Goal: Book appointment/travel/reservation

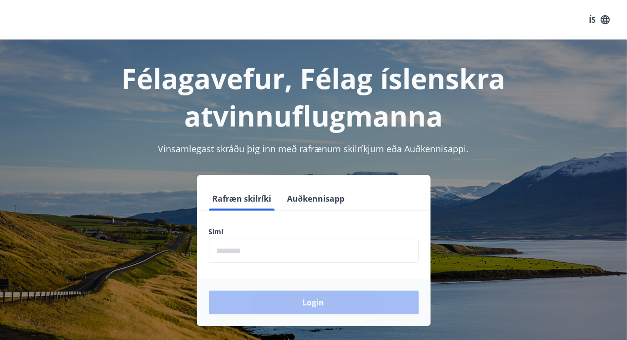
click at [254, 244] on input "phone" at bounding box center [314, 251] width 210 height 24
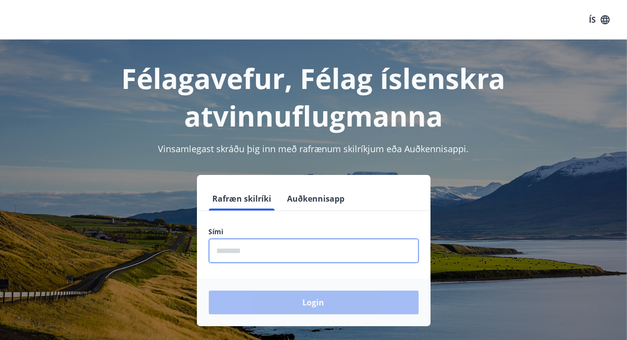
type input "********"
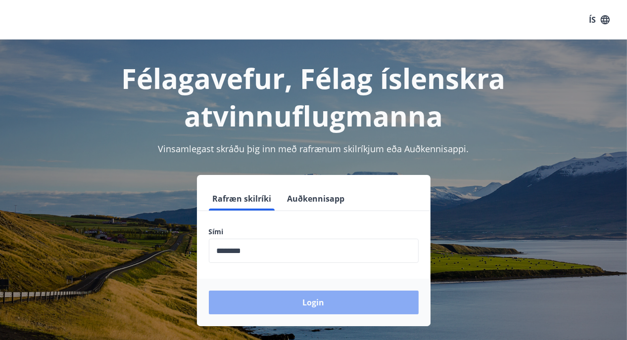
click at [274, 311] on button "Login" at bounding box center [314, 303] width 210 height 24
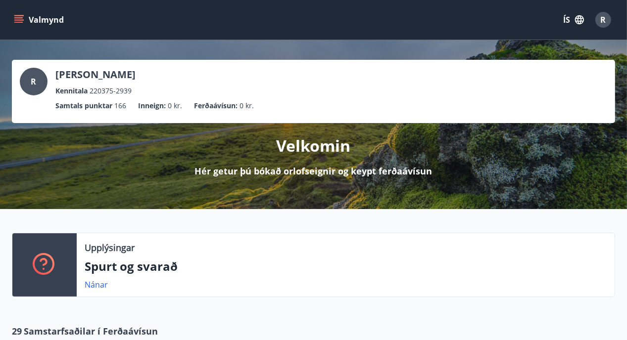
click at [22, 19] on icon "menu" at bounding box center [19, 20] width 10 height 10
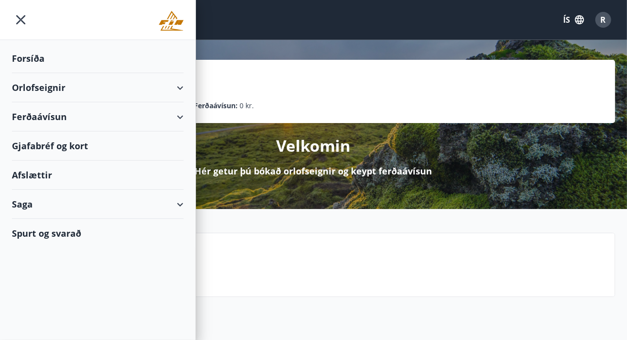
click at [47, 85] on div "Orlofseignir" at bounding box center [98, 87] width 172 height 29
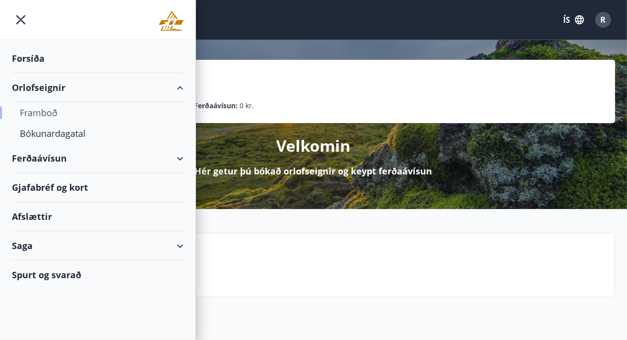
click at [55, 111] on div "Framboð" at bounding box center [98, 112] width 156 height 21
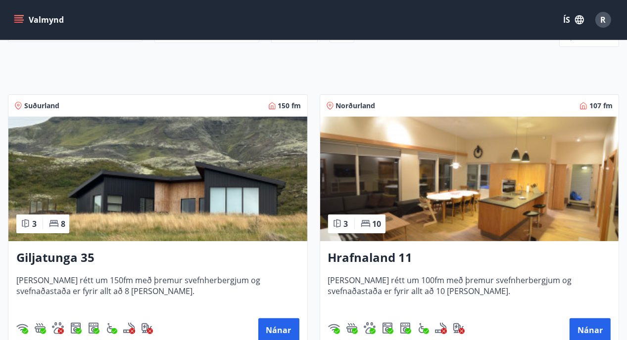
scroll to position [34, 0]
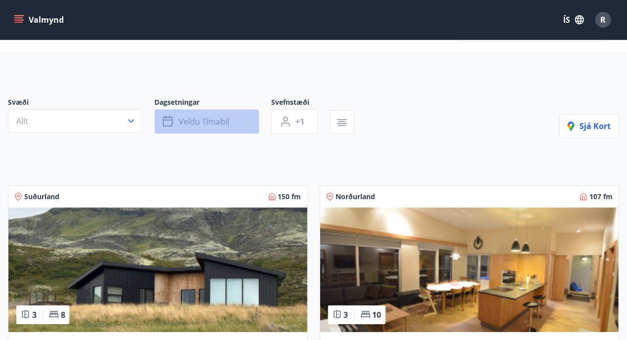
click at [240, 132] on button "Veldu tímabil" at bounding box center [206, 121] width 105 height 25
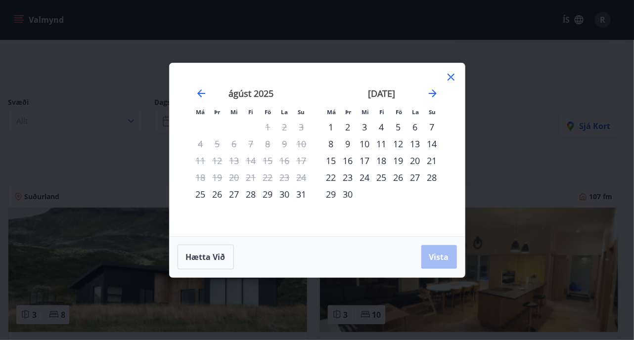
click at [204, 191] on div "25" at bounding box center [200, 194] width 17 height 17
click at [430, 93] on icon "Move forward to switch to the next month." at bounding box center [433, 94] width 8 height 8
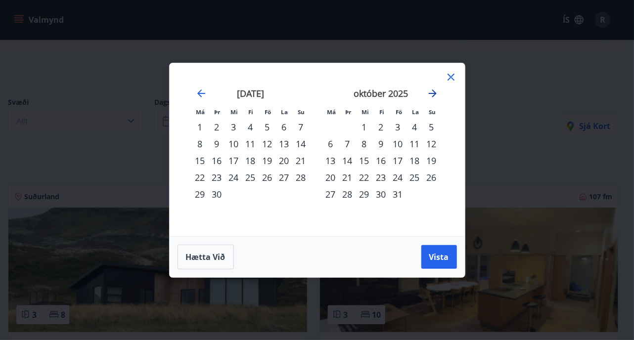
click at [430, 93] on icon "Move forward to switch to the next month." at bounding box center [433, 94] width 8 height 8
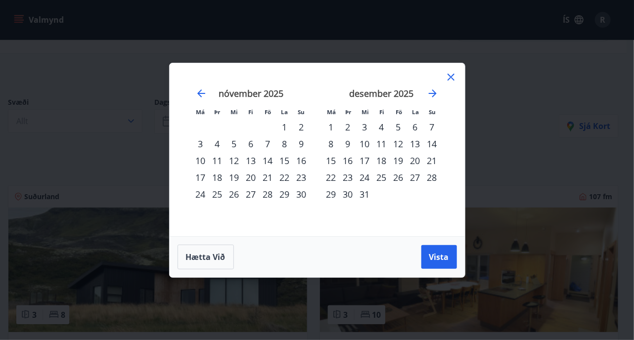
click at [362, 195] on div "31" at bounding box center [365, 194] width 17 height 17
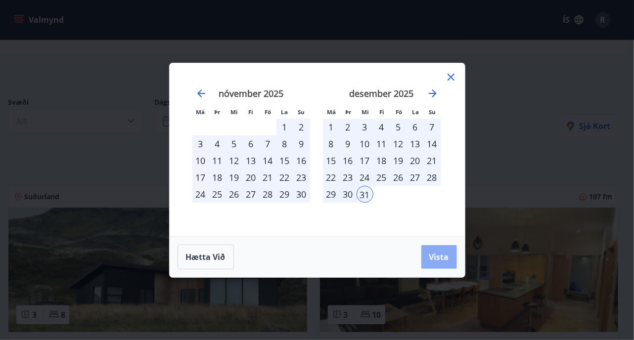
click at [423, 253] on button "Vista" at bounding box center [439, 257] width 36 height 24
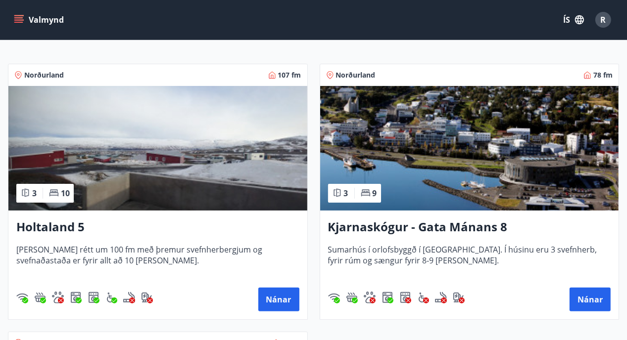
click at [408, 183] on img at bounding box center [469, 148] width 299 height 125
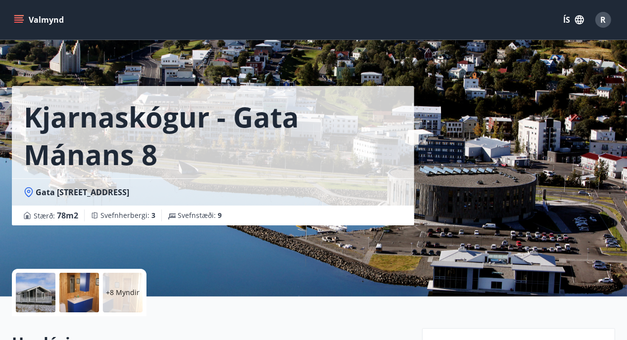
click at [26, 17] on button "Valmynd" at bounding box center [40, 20] width 56 height 18
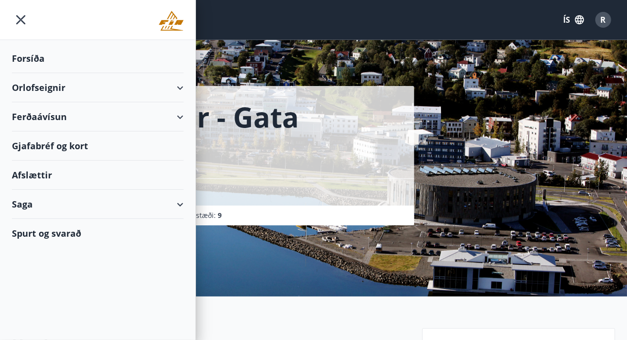
click at [50, 85] on div "Orlofseignir" at bounding box center [98, 87] width 172 height 29
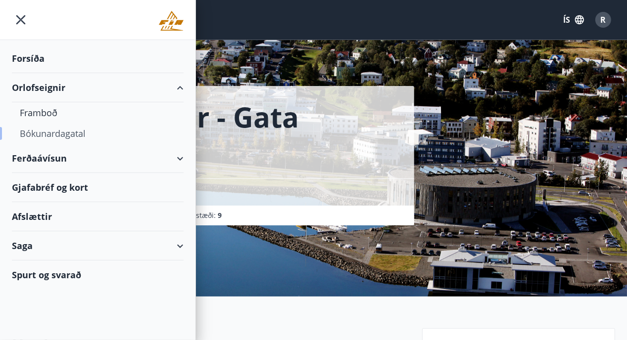
click at [50, 127] on div "Bókunardagatal" at bounding box center [98, 133] width 156 height 21
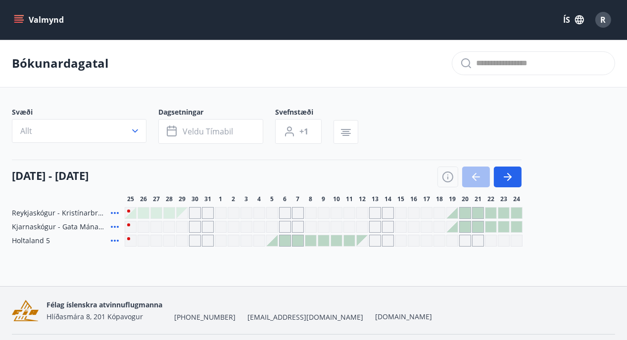
click at [278, 246] on div at bounding box center [272, 240] width 11 height 11
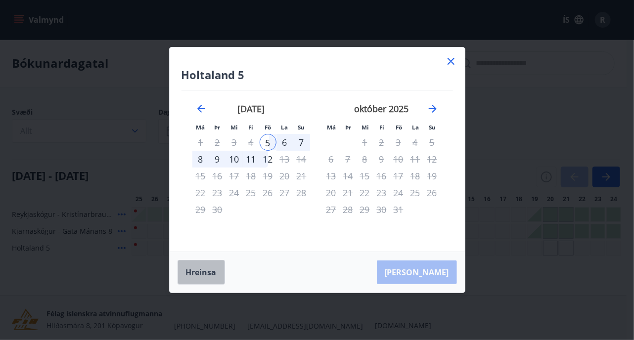
click at [198, 266] on button "Hreinsa" at bounding box center [201, 272] width 47 height 25
click at [445, 61] on icon at bounding box center [451, 61] width 12 height 12
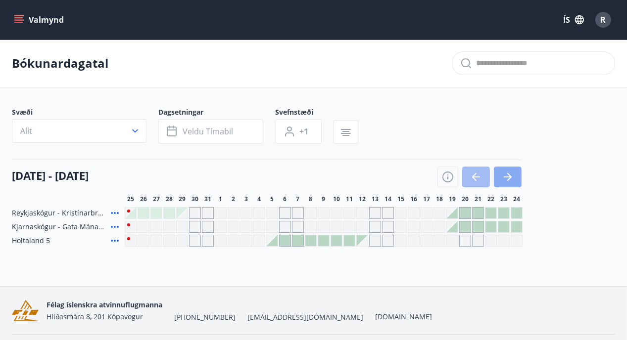
click at [521, 183] on button "button" at bounding box center [508, 177] width 28 height 21
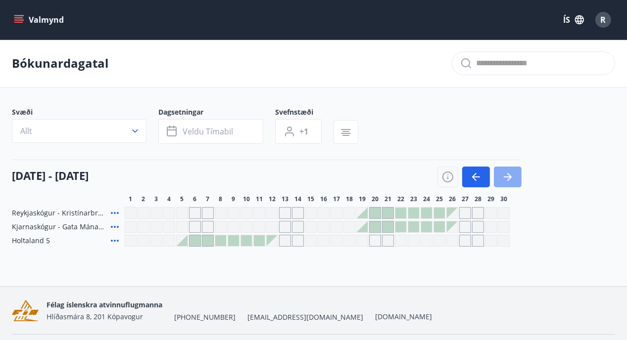
click at [513, 178] on icon "button" at bounding box center [508, 177] width 12 height 12
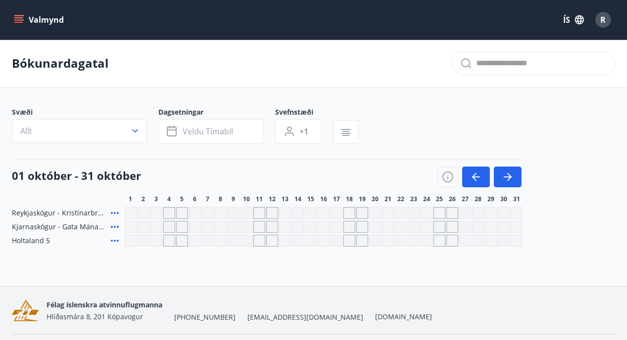
click at [61, 23] on button "Valmynd" at bounding box center [40, 20] width 56 height 18
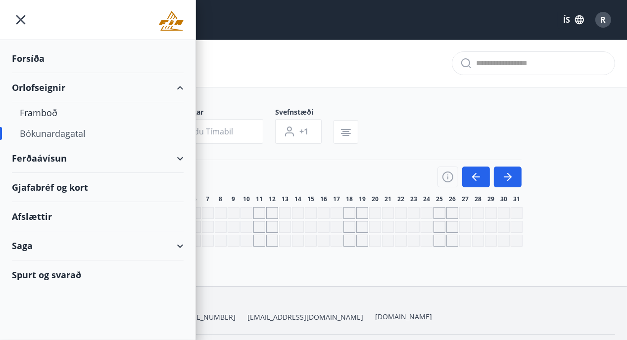
click at [91, 162] on div "Ferðaávísun" at bounding box center [98, 158] width 172 height 29
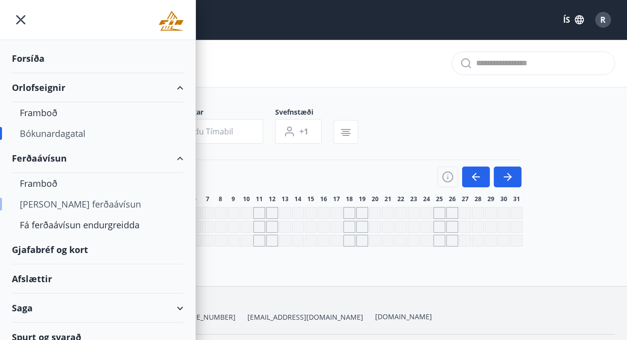
click at [49, 205] on div "Kaupa ferðaávísun" at bounding box center [98, 204] width 156 height 21
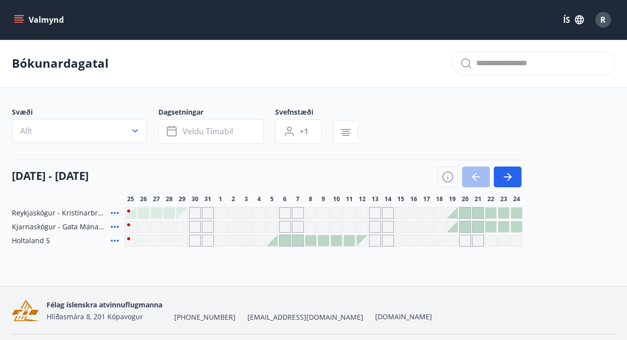
click at [12, 12] on button "Valmynd" at bounding box center [40, 20] width 56 height 18
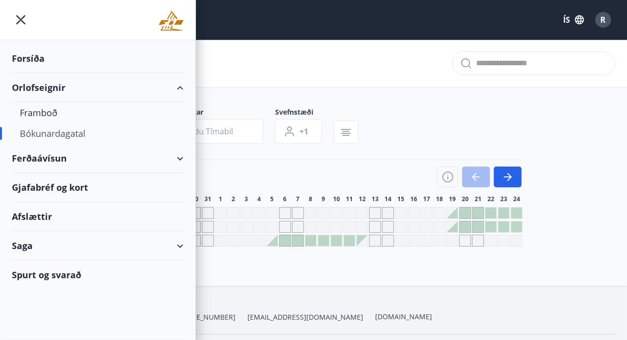
click at [178, 158] on div "Ferðaávísun" at bounding box center [98, 158] width 172 height 29
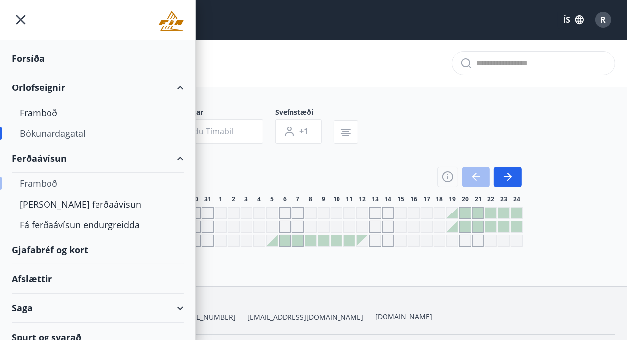
click at [55, 181] on div "Framboð" at bounding box center [98, 183] width 156 height 21
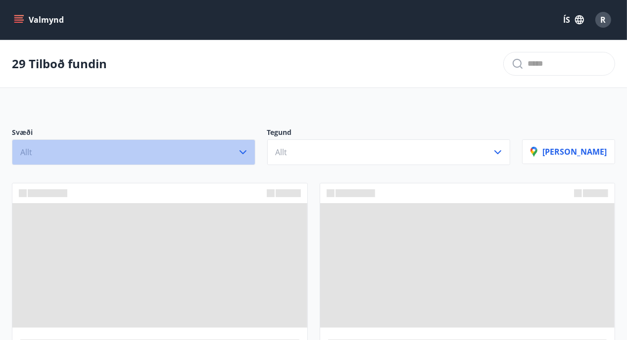
click at [125, 151] on button "Allt" at bounding box center [133, 152] width 243 height 26
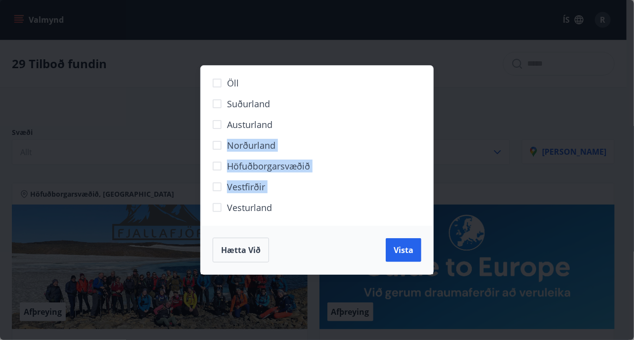
drag, startPoint x: 125, startPoint y: 151, endPoint x: 119, endPoint y: 225, distance: 73.9
click at [119, 225] on div "Öll Suðurland Austurland Norðurland Höfuðborgarsvæðið Vestfirðir Vesturland Hæt…" at bounding box center [317, 170] width 634 height 340
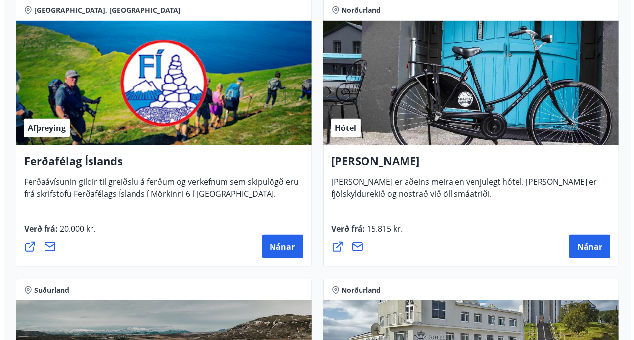
scroll to position [463, 0]
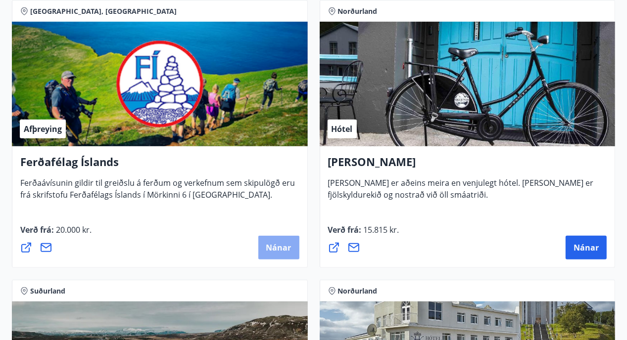
click at [268, 243] on span "Nánar" at bounding box center [278, 247] width 25 height 11
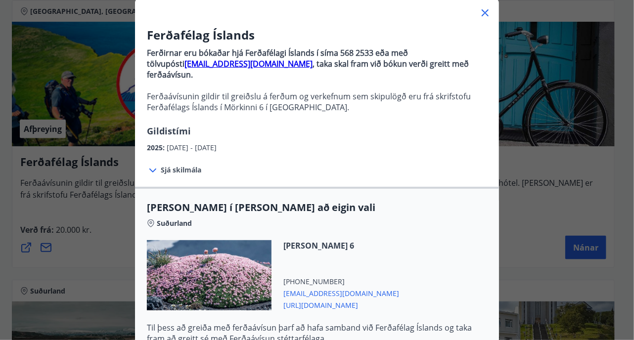
scroll to position [59, 0]
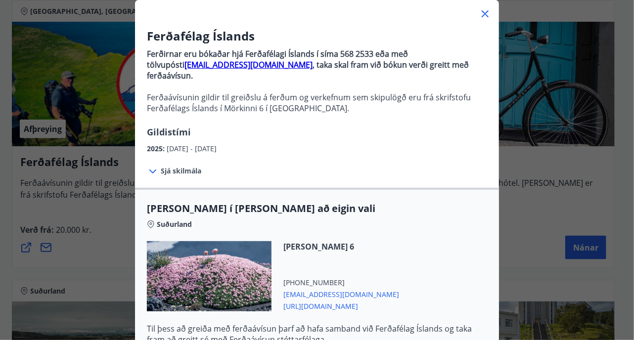
click at [151, 166] on icon at bounding box center [153, 172] width 12 height 12
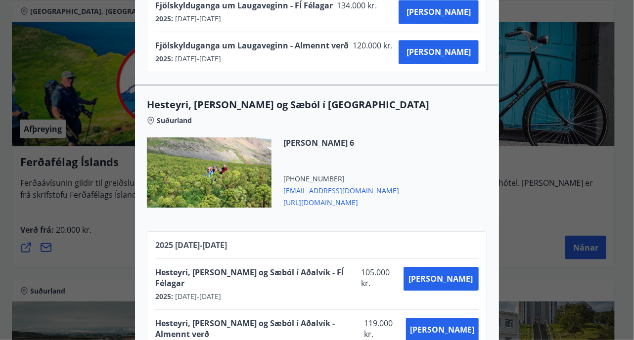
scroll to position [0, 0]
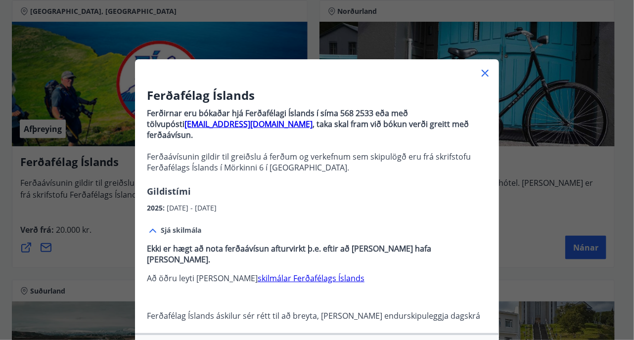
click at [540, 205] on div "Ferðafélag Íslands Ferðirnar eru bókaðar hjá Ferðafélagi Íslands í síma 568 253…" at bounding box center [317, 170] width 634 height 340
click at [523, 221] on div "Ferðafélag Íslands Ferðirnar eru bókaðar hjá Ferðafélagi Íslands í síma 568 253…" at bounding box center [317, 170] width 634 height 340
click at [522, 221] on div "Ferðafélag Íslands Ferðirnar eru bókaðar hjá Ferðafélagi Íslands í síma 568 253…" at bounding box center [317, 170] width 634 height 340
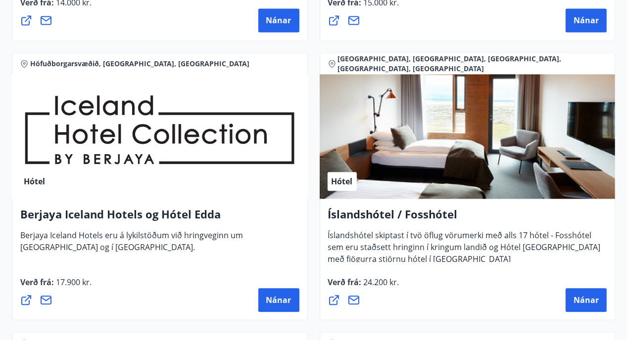
scroll to position [1812, 0]
